Goal: Transaction & Acquisition: Register for event/course

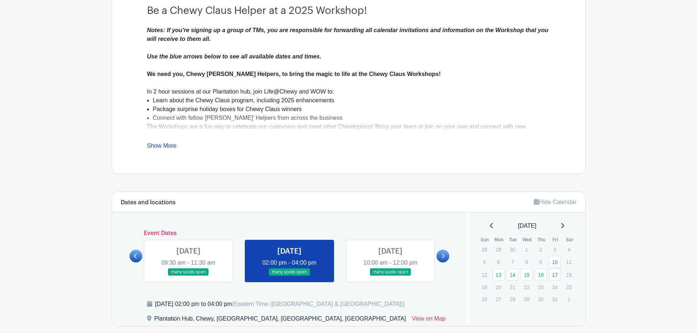
scroll to position [219, 0]
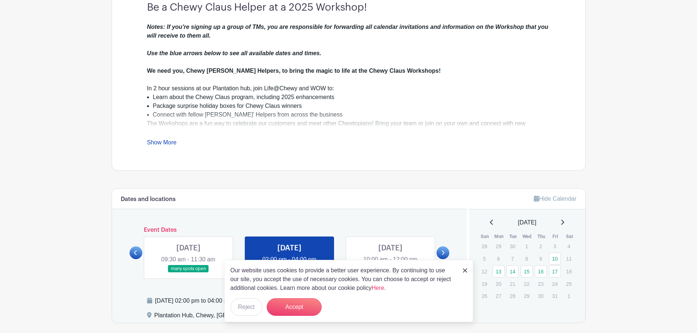
click at [389, 210] on div "Dates and locations Event Dates FRI Oct 10, 2025 10:00 am - 12:00 pm many spots…" at bounding box center [289, 256] width 355 height 134
click at [466, 272] on img at bounding box center [465, 270] width 4 height 4
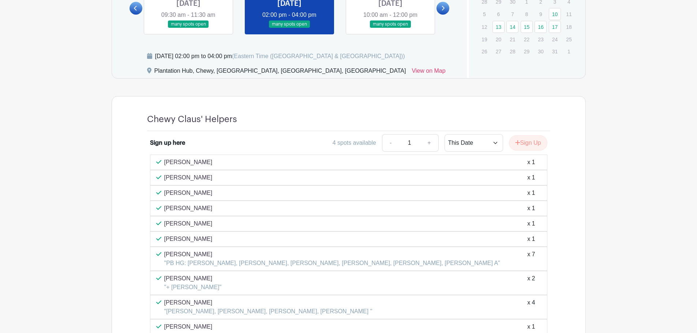
scroll to position [428, 0]
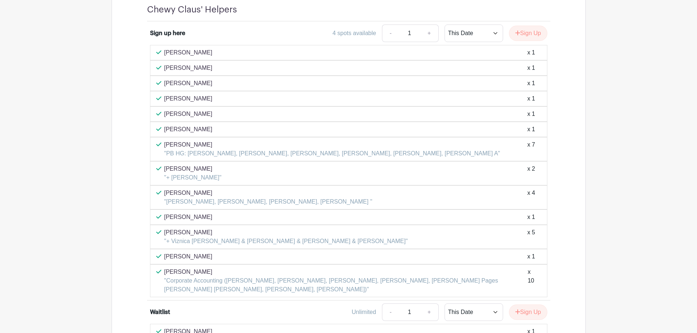
scroll to position [647, 0]
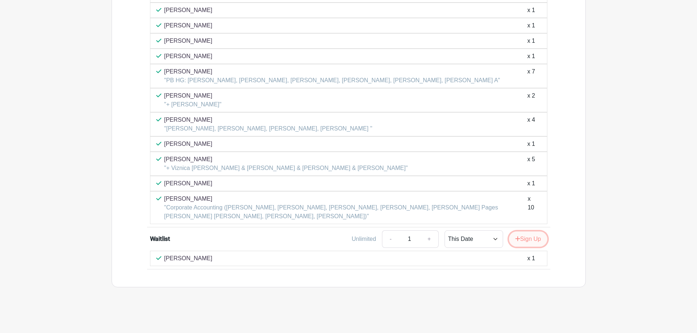
click at [534, 241] on button "Sign Up" at bounding box center [528, 238] width 38 height 15
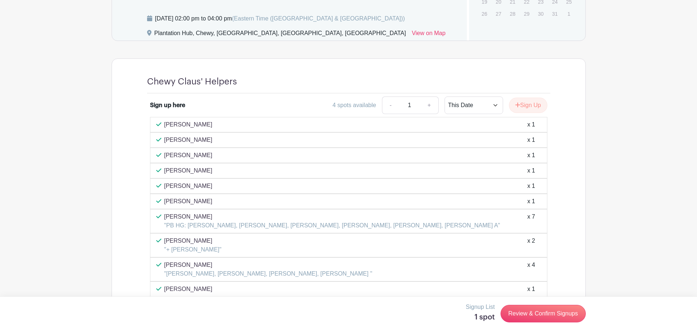
scroll to position [501, 0]
click at [542, 312] on link "Review & Confirm Signups" at bounding box center [542, 314] width 85 height 18
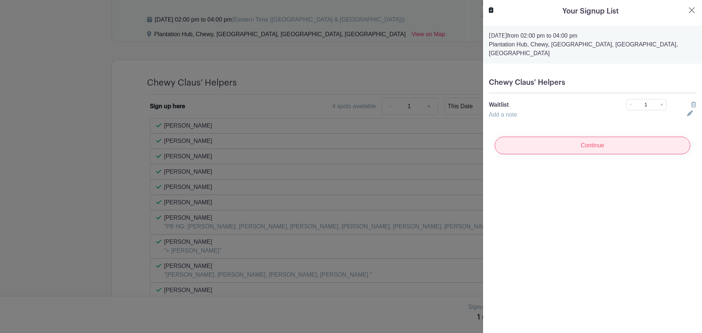
click at [551, 144] on input "Continue" at bounding box center [593, 146] width 196 height 18
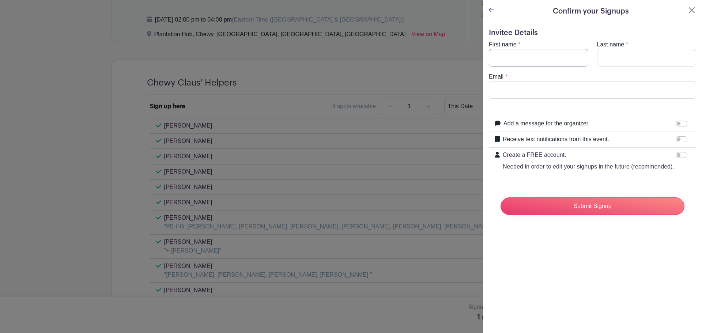
click at [541, 52] on input "First name" at bounding box center [538, 58] width 99 height 18
type input "Mia"
click at [603, 53] on input "Last name" at bounding box center [646, 58] width 99 height 18
type input "Pacarit"
click at [592, 93] on input "Email" at bounding box center [592, 90] width 207 height 18
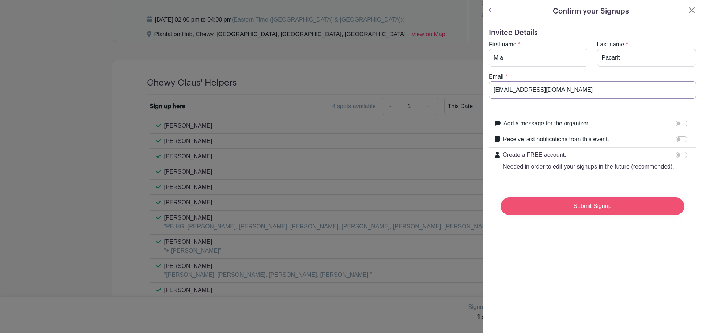
type input "mpacarit@chewy.com"
click at [608, 215] on input "Submit Signup" at bounding box center [593, 206] width 184 height 18
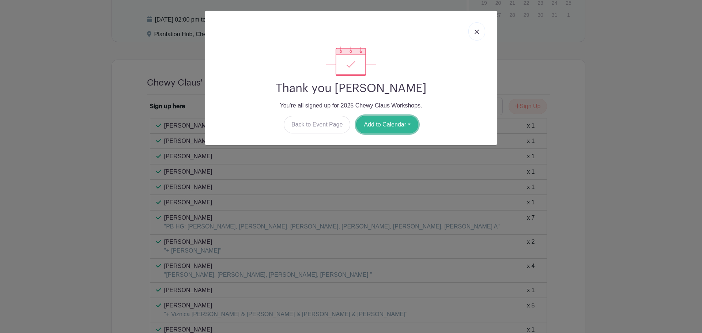
click at [377, 127] on button "Add to Calendar" at bounding box center [387, 125] width 62 height 18
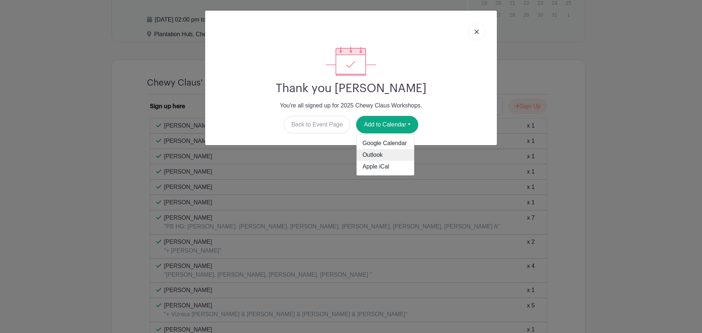
click at [380, 153] on link "Outlook" at bounding box center [386, 155] width 58 height 12
click at [477, 29] on link at bounding box center [476, 31] width 17 height 18
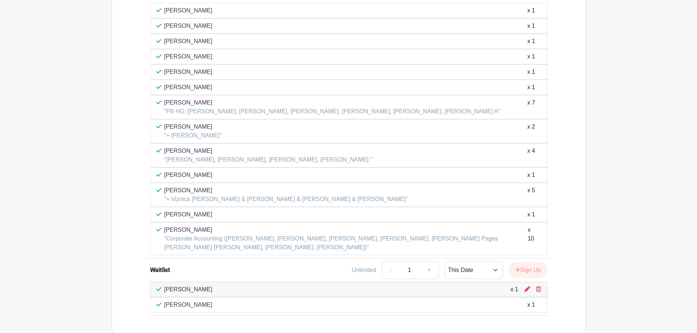
scroll to position [647, 0]
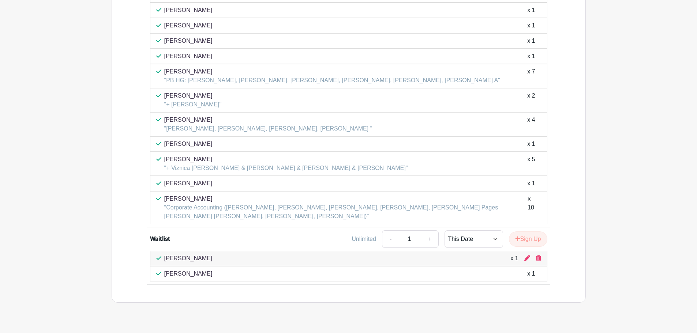
click at [498, 275] on div "Carter Young x 1" at bounding box center [348, 274] width 385 height 9
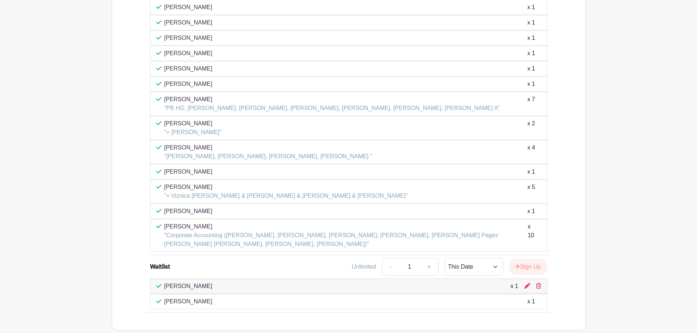
scroll to position [553, 0]
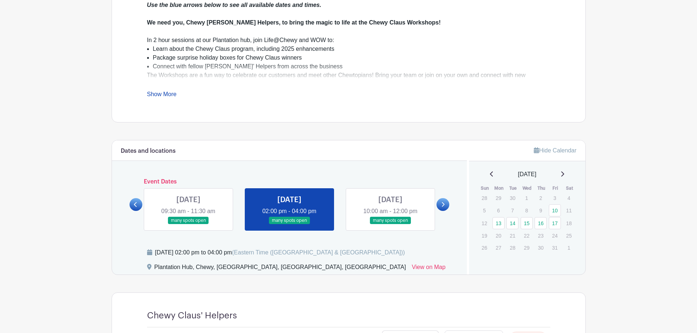
scroll to position [260, 0]
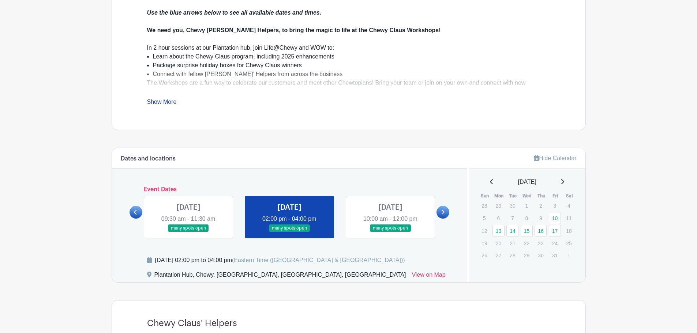
click at [166, 101] on link "Show More" at bounding box center [162, 103] width 30 height 9
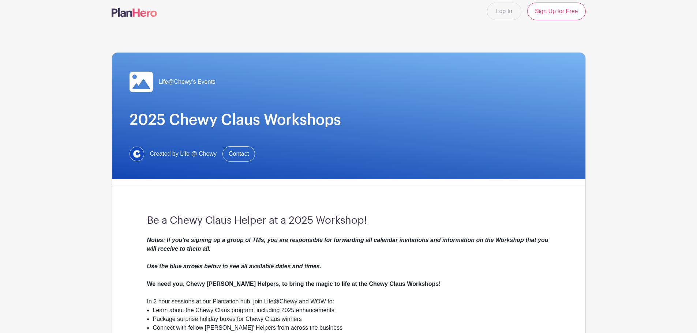
scroll to position [4, 0]
